Goal: Task Accomplishment & Management: Manage account settings

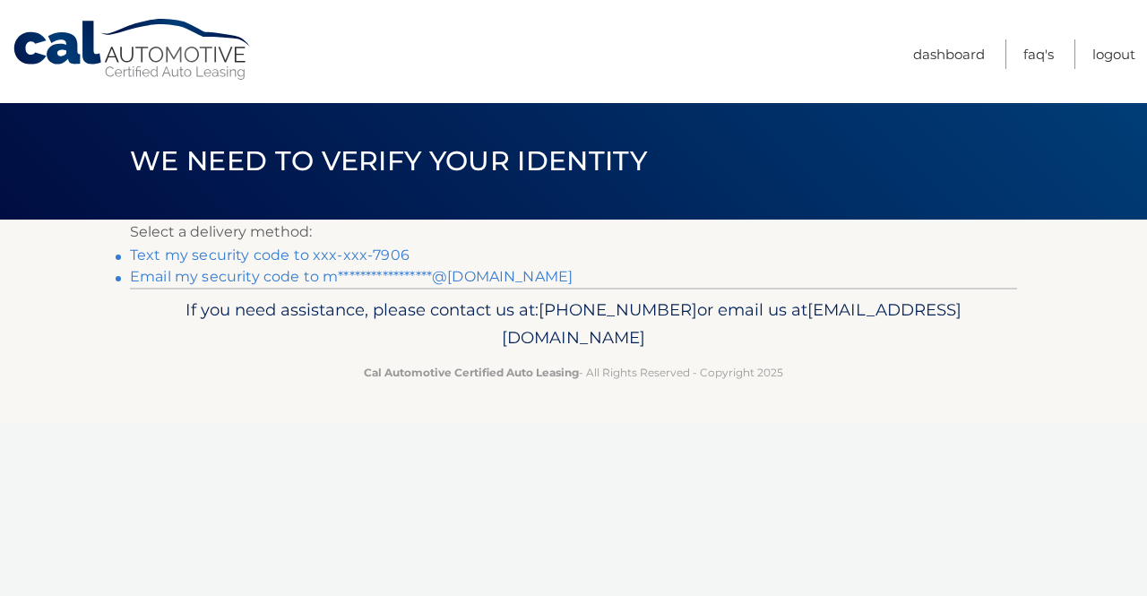
click at [504, 277] on link "**********" at bounding box center [351, 276] width 443 height 17
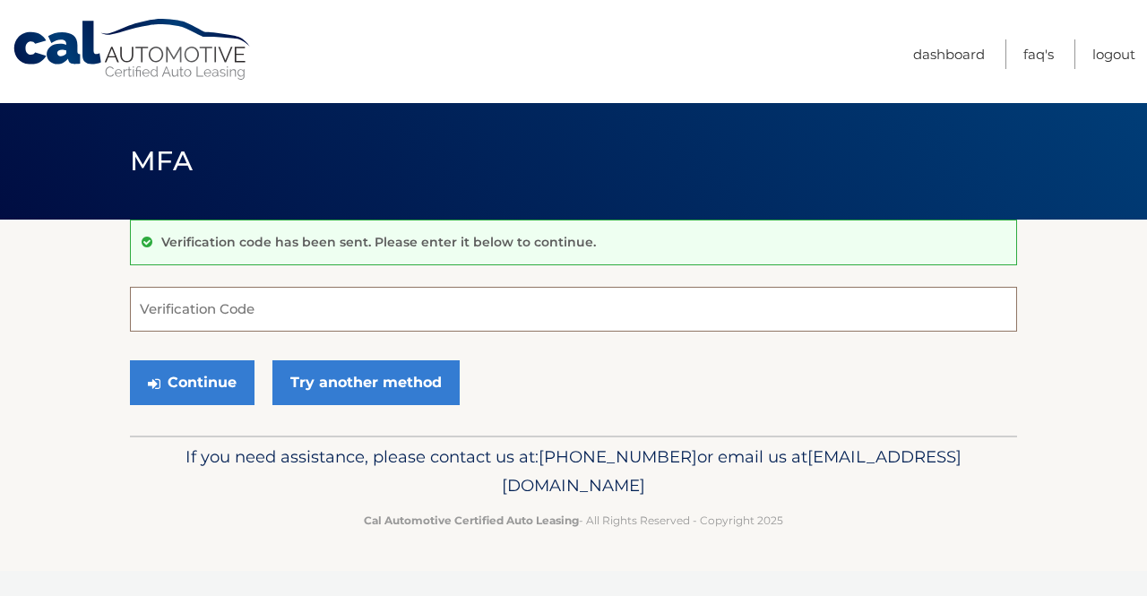
click at [642, 310] on input "Verification Code" at bounding box center [573, 309] width 887 height 45
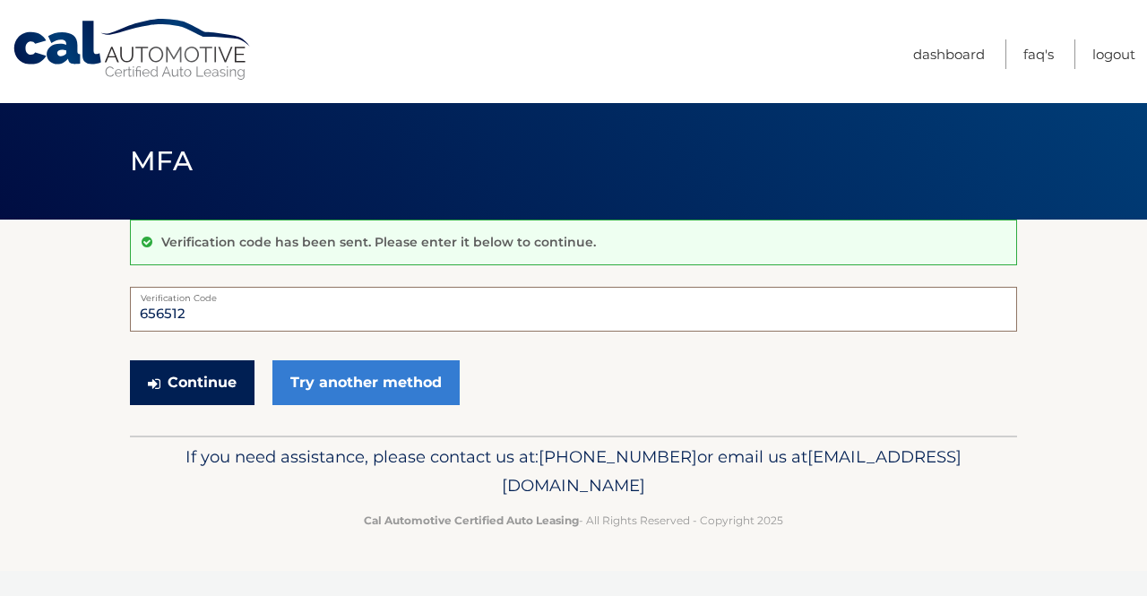
type input "656512"
click at [220, 389] on button "Continue" at bounding box center [192, 382] width 125 height 45
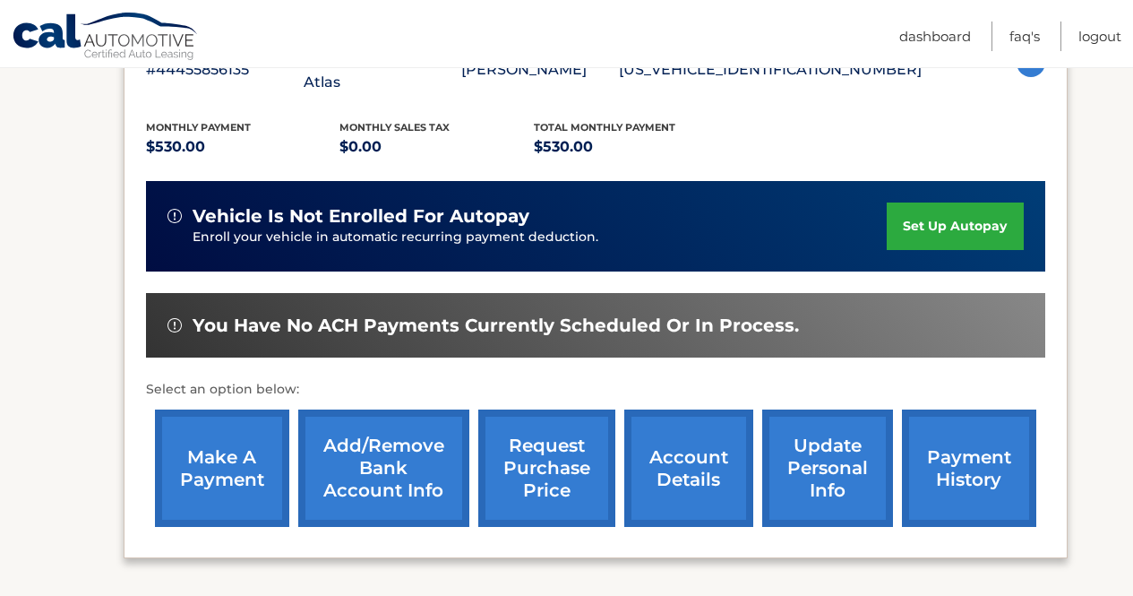
scroll to position [367, 0]
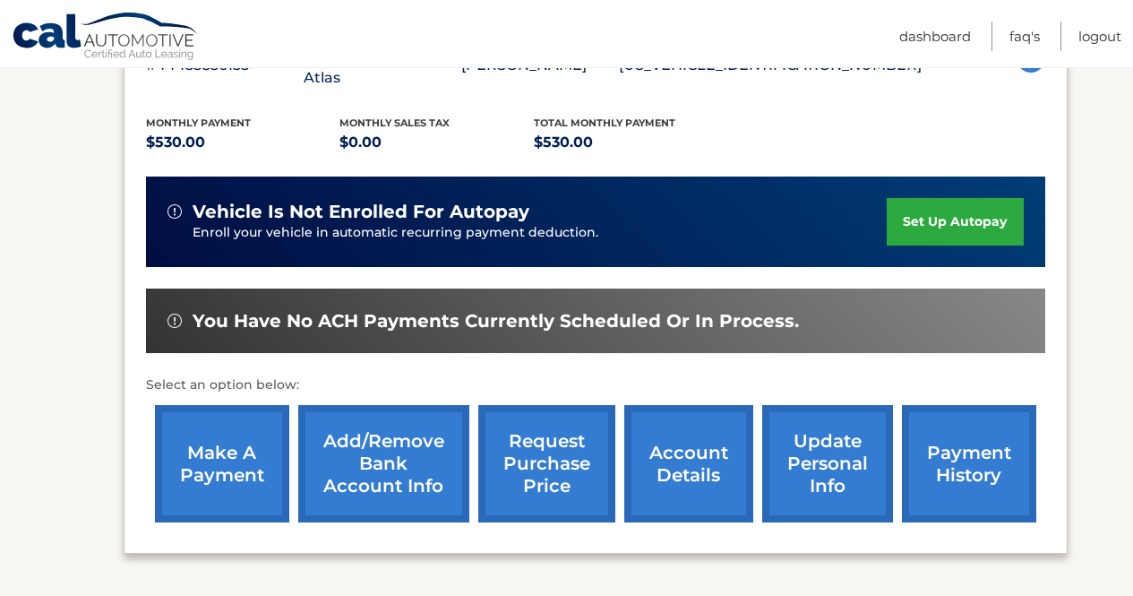
click at [227, 413] on link "make a payment" at bounding box center [222, 463] width 134 height 117
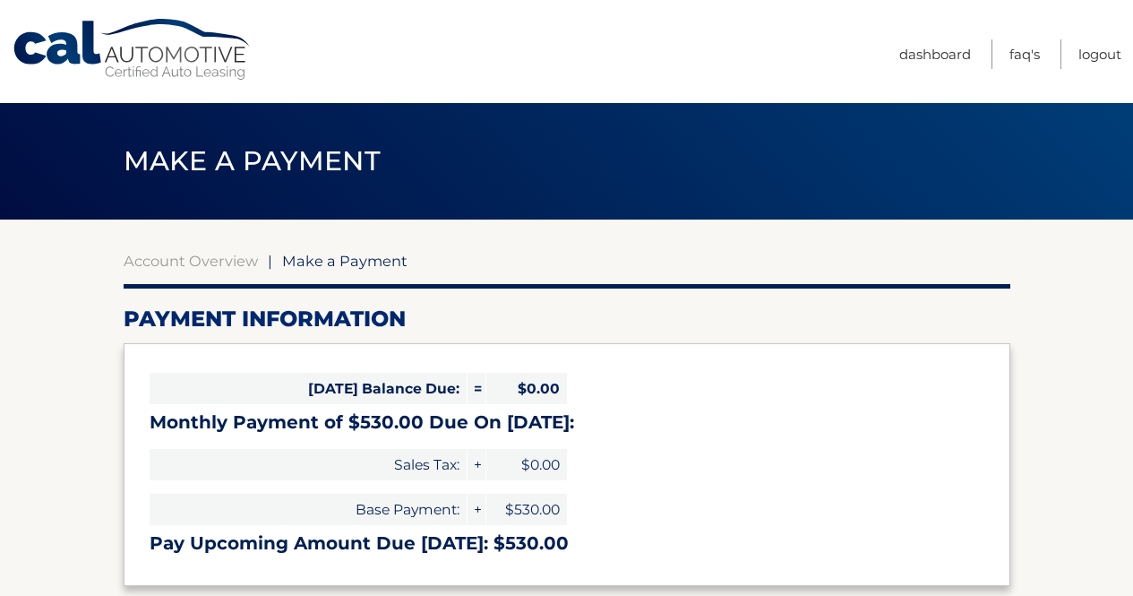
select select "ZmM2MWZiMmMtNTRiOC00ZTEzLWExYjYtYzFjMmNlN2VlMGJl"
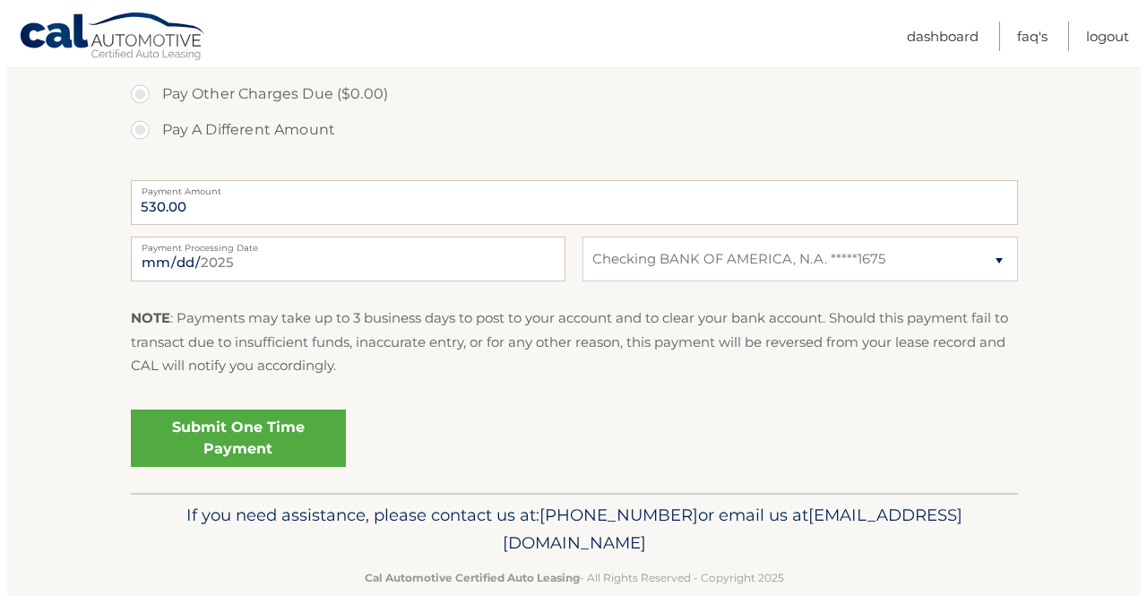
scroll to position [653, 0]
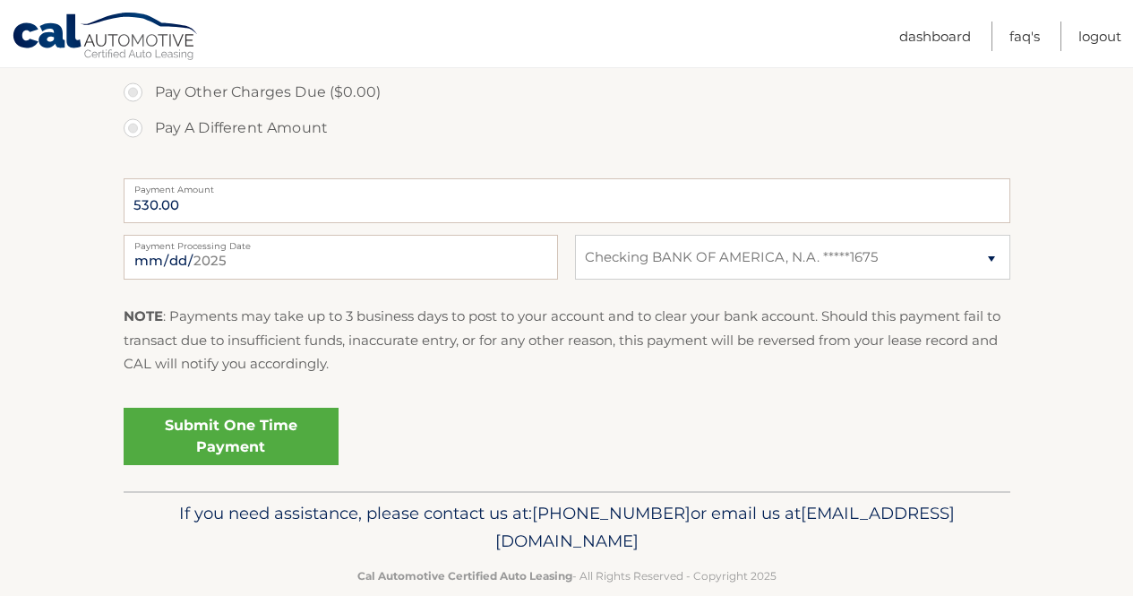
click at [297, 447] on link "Submit One Time Payment" at bounding box center [231, 436] width 215 height 57
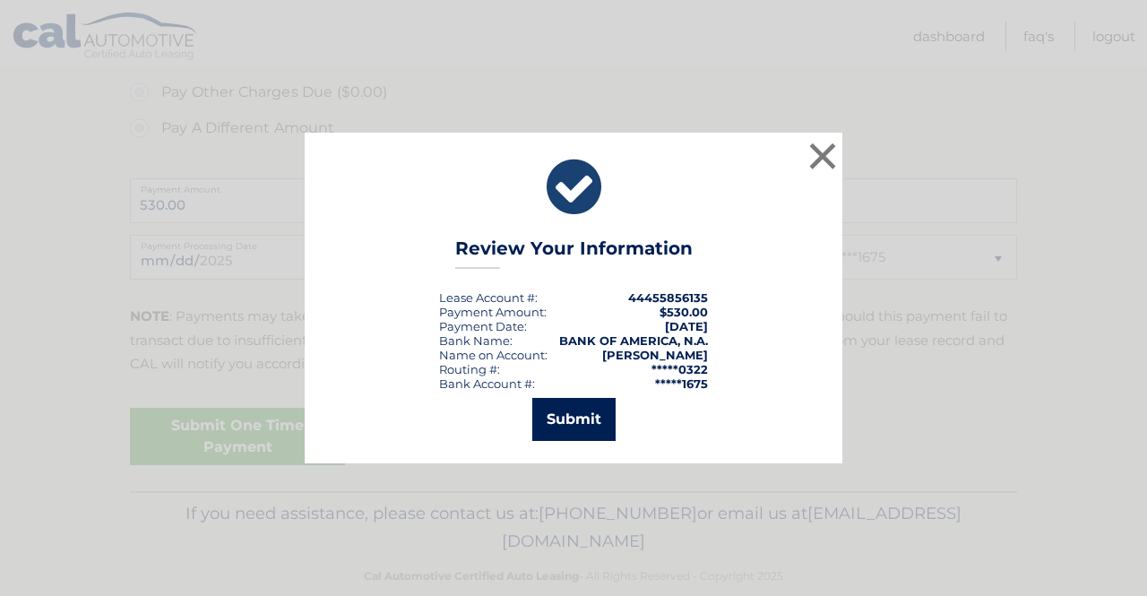
click at [572, 430] on button "Submit" at bounding box center [573, 419] width 83 height 43
